Goal: Book appointment/travel/reservation

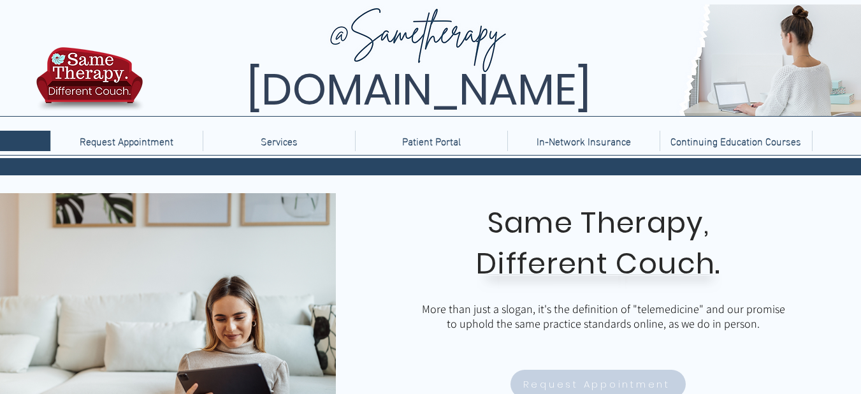
click at [578, 381] on span "Request Appointment" at bounding box center [596, 384] width 147 height 15
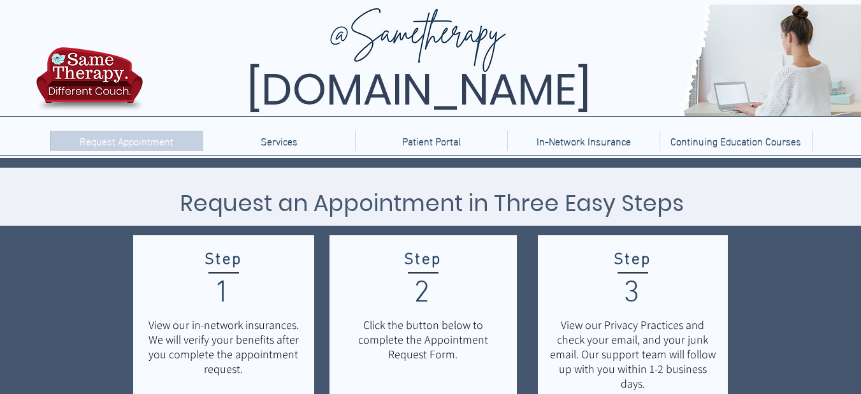
click at [121, 143] on p "Request Appointment" at bounding box center [126, 141] width 106 height 20
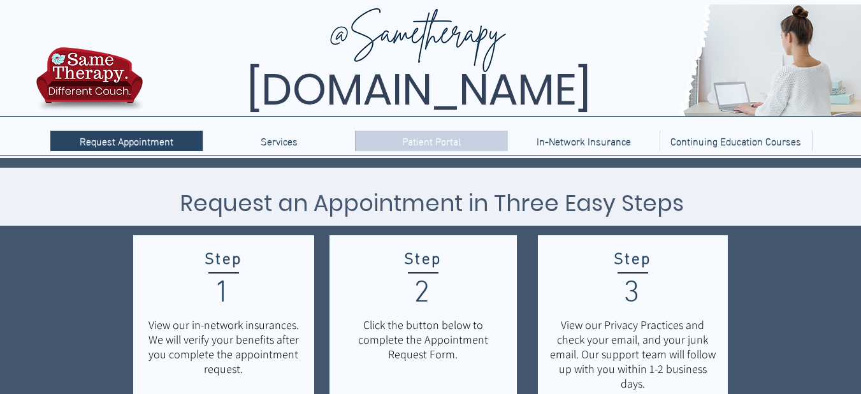
click at [444, 137] on p "Patient Portal" at bounding box center [431, 141] width 71 height 20
